Goal: Task Accomplishment & Management: Complete application form

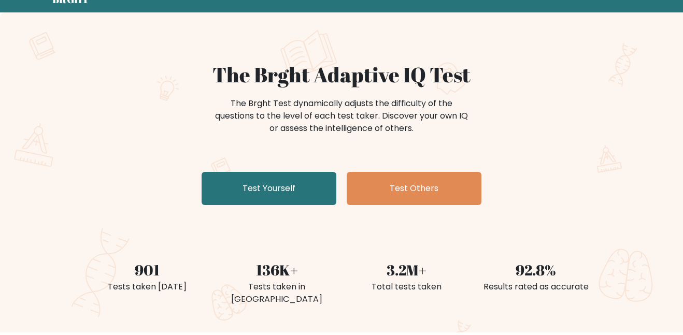
scroll to position [48, 0]
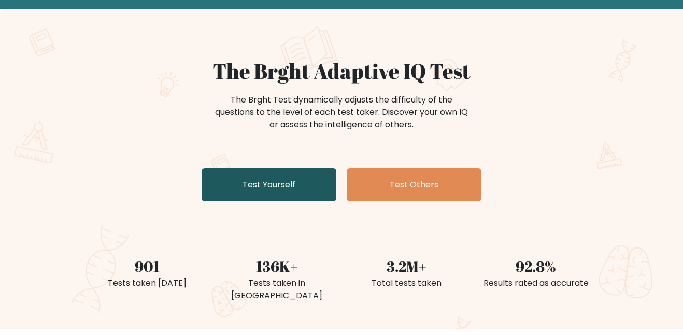
click at [280, 179] on link "Test Yourself" at bounding box center [269, 184] width 135 height 33
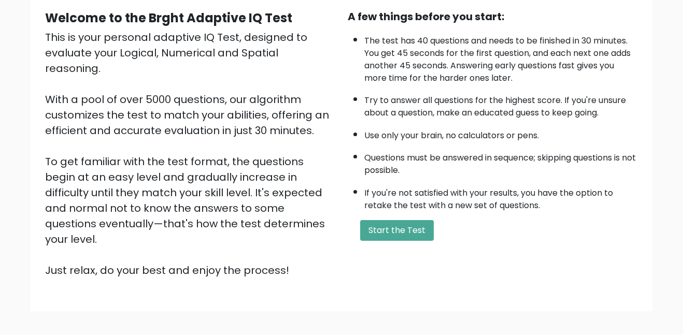
scroll to position [102, 0]
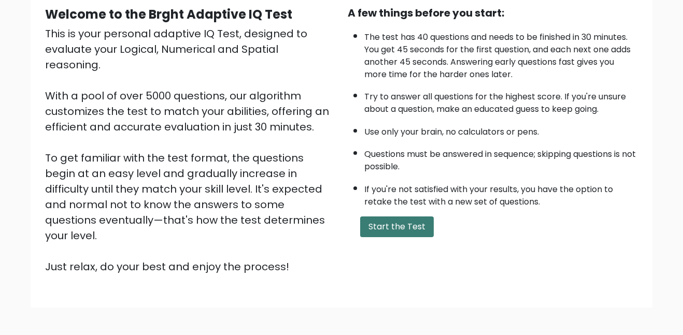
click at [413, 222] on button "Start the Test" at bounding box center [397, 227] width 74 height 21
click at [401, 214] on div "A few things before you start: The test has 40 questions and needs to be finish…" at bounding box center [492, 139] width 303 height 269
click at [408, 228] on button "Start the Test" at bounding box center [397, 227] width 74 height 21
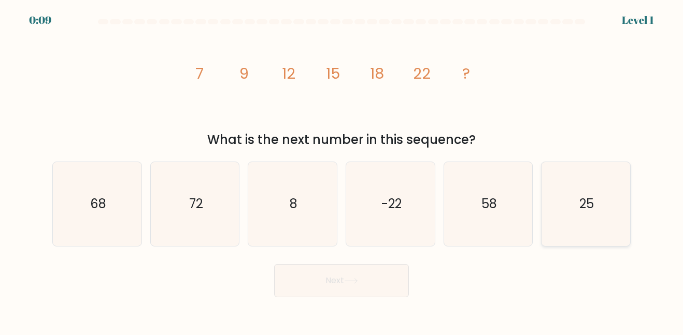
click at [566, 205] on icon "25" at bounding box center [585, 203] width 83 height 83
click at [342, 170] on input "f. 25" at bounding box center [341, 169] width 1 height 3
radio input "true"
click at [291, 271] on button "Next" at bounding box center [341, 280] width 135 height 33
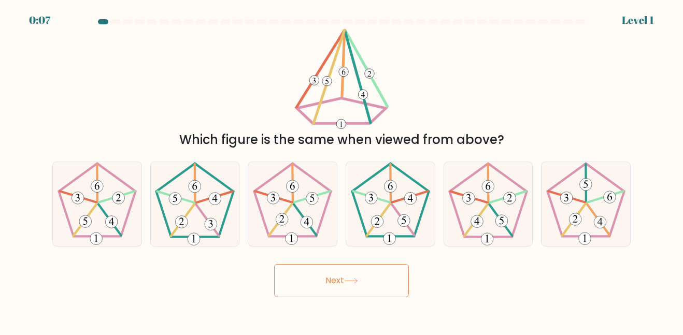
click at [319, 284] on button "Next" at bounding box center [341, 280] width 135 height 33
click at [299, 208] on icon at bounding box center [292, 203] width 83 height 83
click at [341, 170] on input "c." at bounding box center [341, 169] width 1 height 3
radio input "true"
click at [88, 216] on 439 at bounding box center [84, 220] width 23 height 32
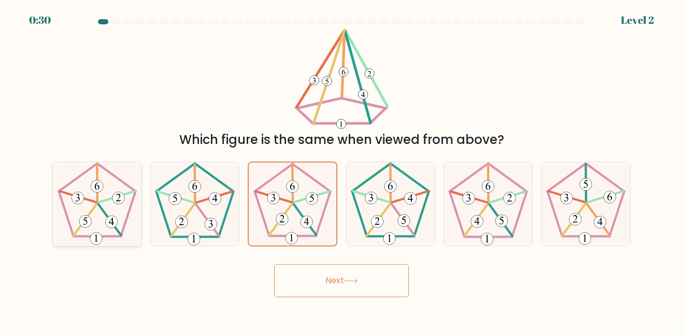
click at [341, 170] on input "a." at bounding box center [341, 169] width 1 height 3
radio input "true"
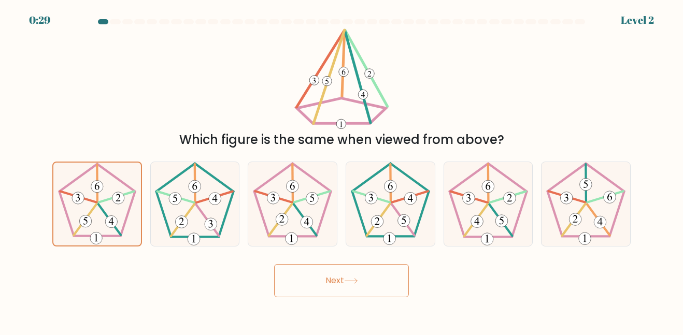
click at [362, 281] on button "Next" at bounding box center [341, 280] width 135 height 33
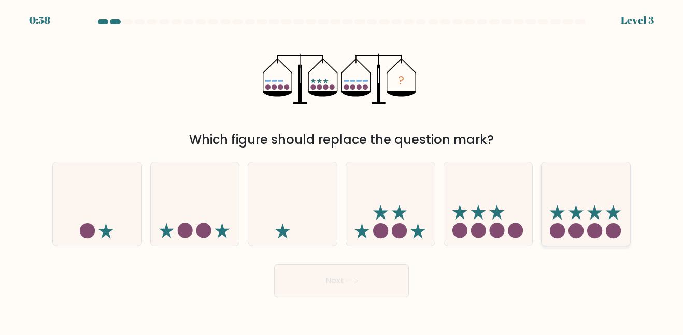
click at [562, 211] on icon at bounding box center [557, 212] width 15 height 15
click at [342, 170] on input "f." at bounding box center [341, 169] width 1 height 3
radio input "true"
click at [362, 291] on button "Next" at bounding box center [341, 280] width 135 height 33
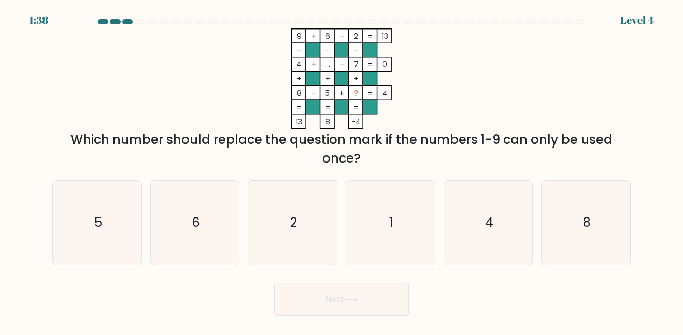
click at [544, 20] on div at bounding box center [543, 21] width 10 height 5
click at [432, 259] on icon "1" at bounding box center [390, 222] width 83 height 83
click at [342, 170] on input "d. 1" at bounding box center [341, 169] width 1 height 3
radio input "true"
click at [358, 297] on icon at bounding box center [351, 300] width 14 height 6
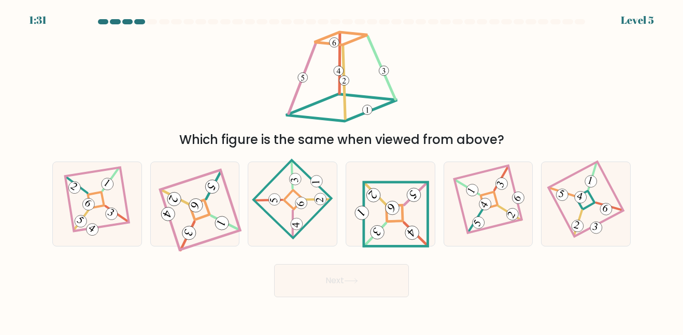
click at [144, 22] on div at bounding box center [139, 21] width 10 height 5
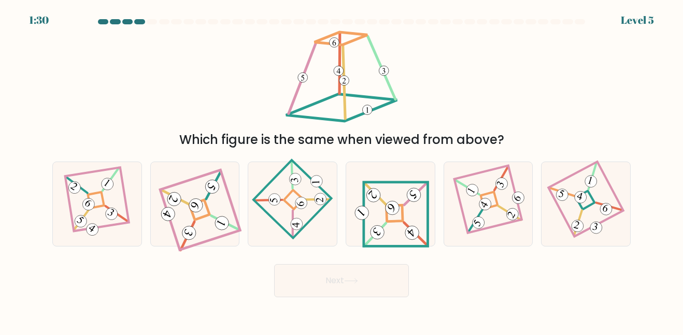
click at [144, 22] on div at bounding box center [139, 21] width 10 height 5
click at [376, 222] on icon at bounding box center [391, 203] width 78 height 67
click at [342, 170] on input "d." at bounding box center [341, 169] width 1 height 3
radio input "true"
click at [354, 278] on icon at bounding box center [351, 281] width 14 height 6
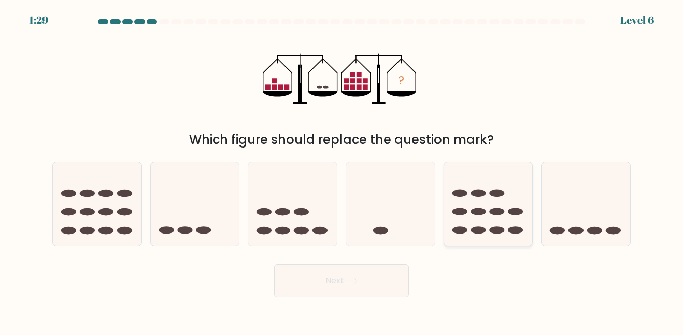
click at [477, 219] on icon at bounding box center [488, 203] width 89 height 73
click at [342, 170] on input "e." at bounding box center [341, 169] width 1 height 3
radio input "true"
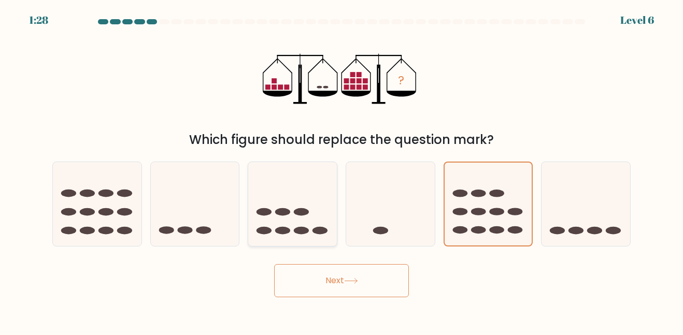
click at [304, 230] on ellipse at bounding box center [301, 231] width 15 height 8
click at [341, 170] on input "c." at bounding box center [341, 169] width 1 height 3
radio input "true"
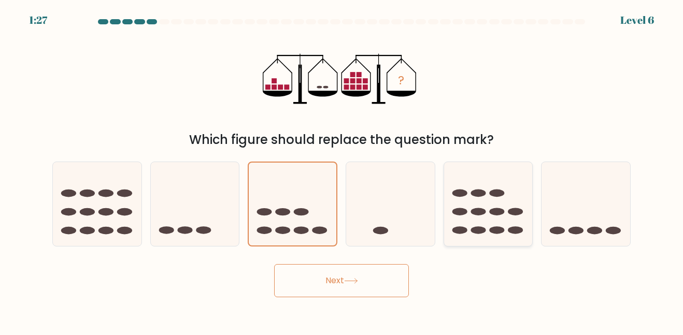
click at [490, 175] on icon at bounding box center [488, 203] width 89 height 73
click at [342, 170] on input "e." at bounding box center [341, 169] width 1 height 3
radio input "true"
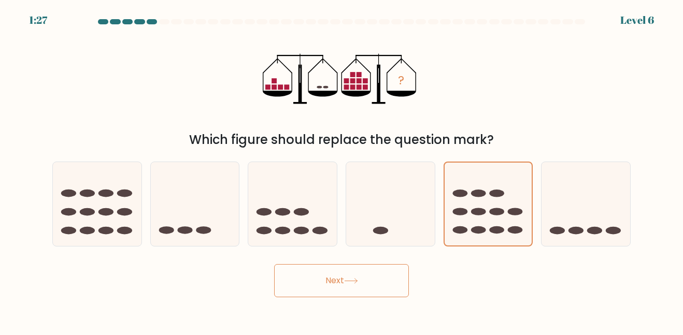
click at [337, 284] on button "Next" at bounding box center [341, 280] width 135 height 33
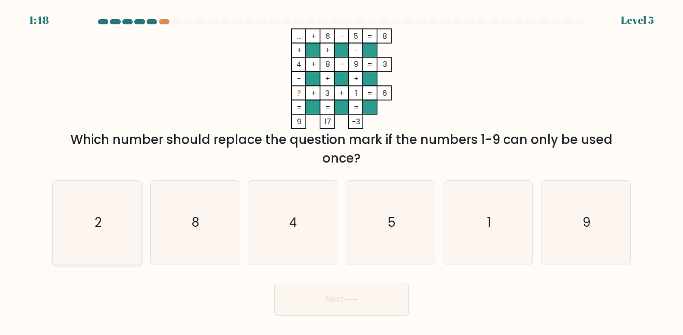
click at [94, 223] on text "2" at bounding box center [97, 222] width 7 height 17
click at [341, 170] on input "a. 2" at bounding box center [341, 169] width 1 height 3
radio input "true"
click at [353, 284] on button "Next" at bounding box center [341, 299] width 135 height 33
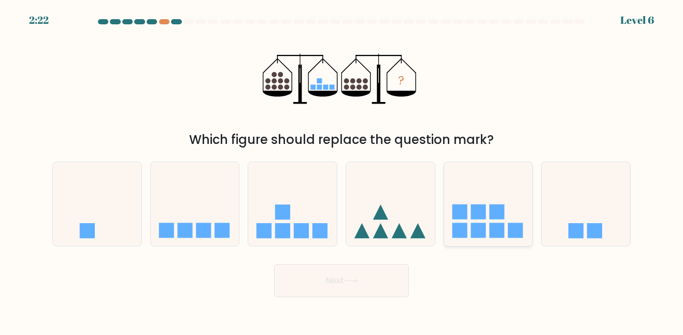
click at [489, 222] on icon at bounding box center [488, 203] width 89 height 73
click at [342, 170] on input "e." at bounding box center [341, 169] width 1 height 3
radio input "true"
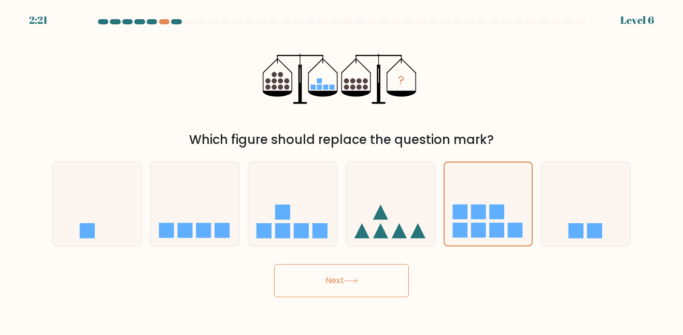
click at [338, 298] on body "2:21 Level 6" at bounding box center [341, 167] width 683 height 335
click at [332, 294] on button "Next" at bounding box center [341, 280] width 135 height 33
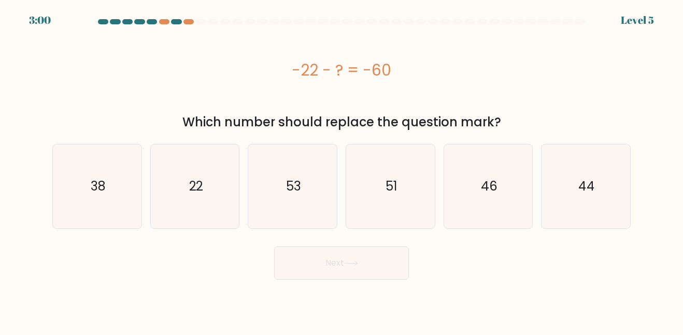
click at [208, 12] on div "3:00 Level 5" at bounding box center [341, 6] width 683 height 12
click at [157, 27] on div at bounding box center [341, 23] width 591 height 9
click at [149, 19] on div at bounding box center [152, 21] width 10 height 5
click at [167, 20] on div at bounding box center [164, 21] width 10 height 5
click at [182, 20] on at bounding box center [341, 21] width 489 height 5
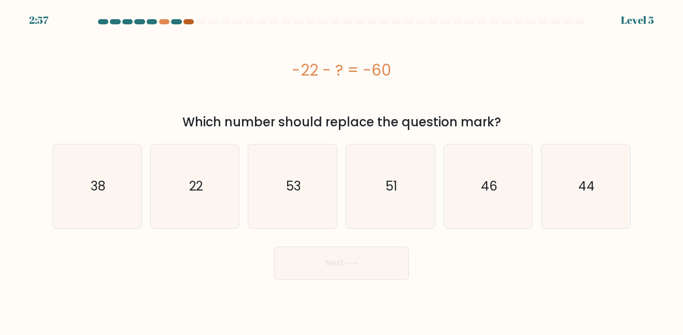
click at [186, 20] on div at bounding box center [188, 21] width 10 height 5
click at [164, 20] on div at bounding box center [164, 21] width 10 height 5
click at [158, 20] on at bounding box center [341, 21] width 489 height 5
click at [83, 202] on icon "38" at bounding box center [96, 186] width 83 height 83
click at [341, 170] on input "a. 38" at bounding box center [341, 169] width 1 height 3
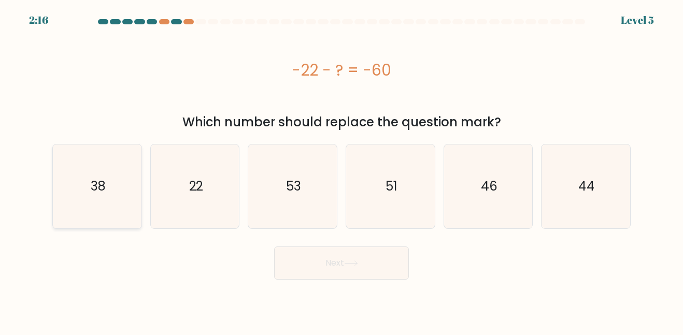
radio input "true"
click at [312, 257] on button "Next" at bounding box center [341, 263] width 135 height 33
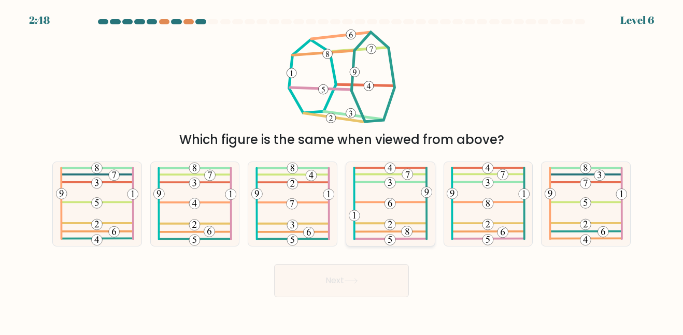
click at [377, 234] on icon at bounding box center [391, 203] width 84 height 83
click at [342, 170] on input "d." at bounding box center [341, 169] width 1 height 3
radio input "true"
click at [353, 289] on button "Next" at bounding box center [341, 280] width 135 height 33
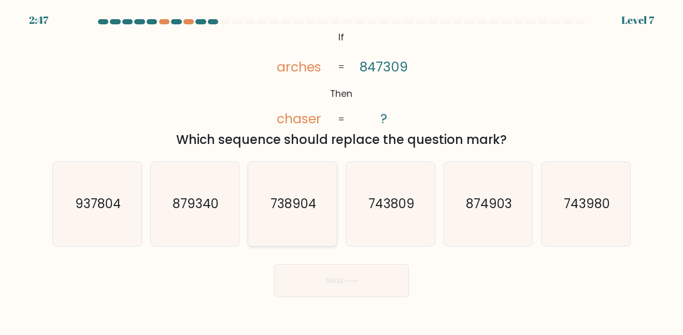
click at [282, 239] on icon "738904" at bounding box center [292, 203] width 83 height 83
click at [341, 170] on input "c. 738904" at bounding box center [341, 169] width 1 height 3
radio input "true"
click at [354, 282] on icon at bounding box center [351, 281] width 14 height 6
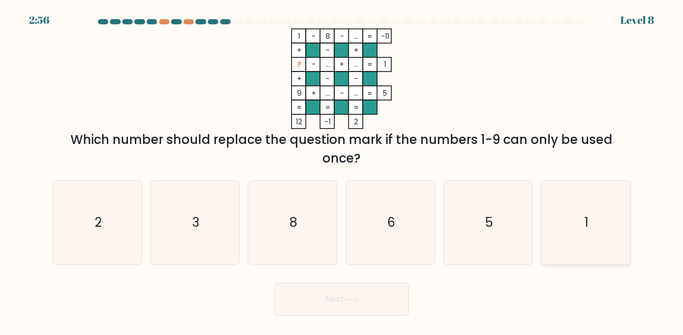
click at [586, 234] on icon "1" at bounding box center [585, 222] width 83 height 83
click at [342, 170] on input "f. 1" at bounding box center [341, 169] width 1 height 3
radio input "true"
click at [189, 228] on icon "3" at bounding box center [194, 222] width 83 height 83
click at [341, 170] on input "b. 3" at bounding box center [341, 169] width 1 height 3
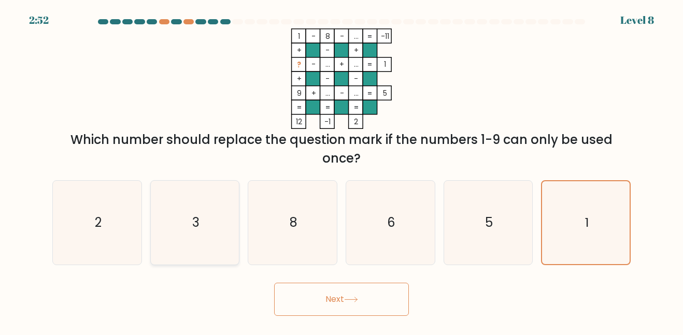
radio input "true"
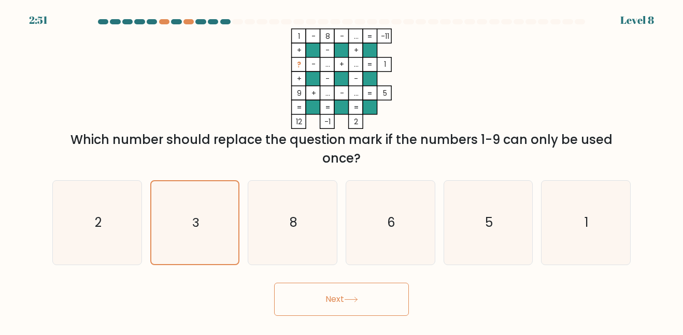
click at [322, 303] on button "Next" at bounding box center [341, 299] width 135 height 33
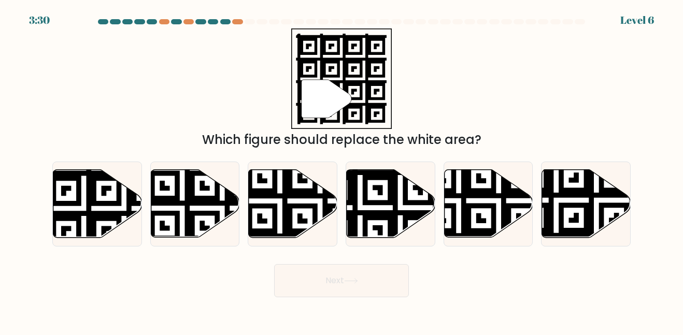
click at [624, 20] on div at bounding box center [341, 23] width 591 height 9
click at [629, 23] on div at bounding box center [341, 23] width 591 height 9
